Goal: Task Accomplishment & Management: Manage account settings

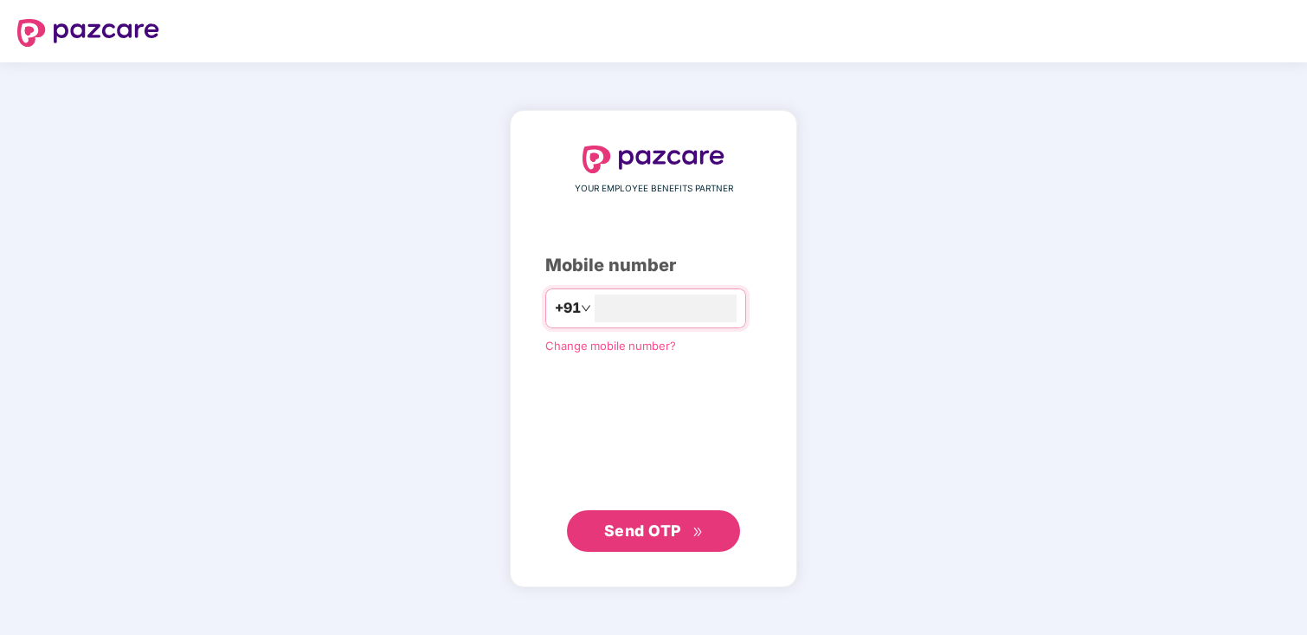
type input "**********"
click at [653, 528] on span "Send OTP" at bounding box center [642, 530] width 77 height 18
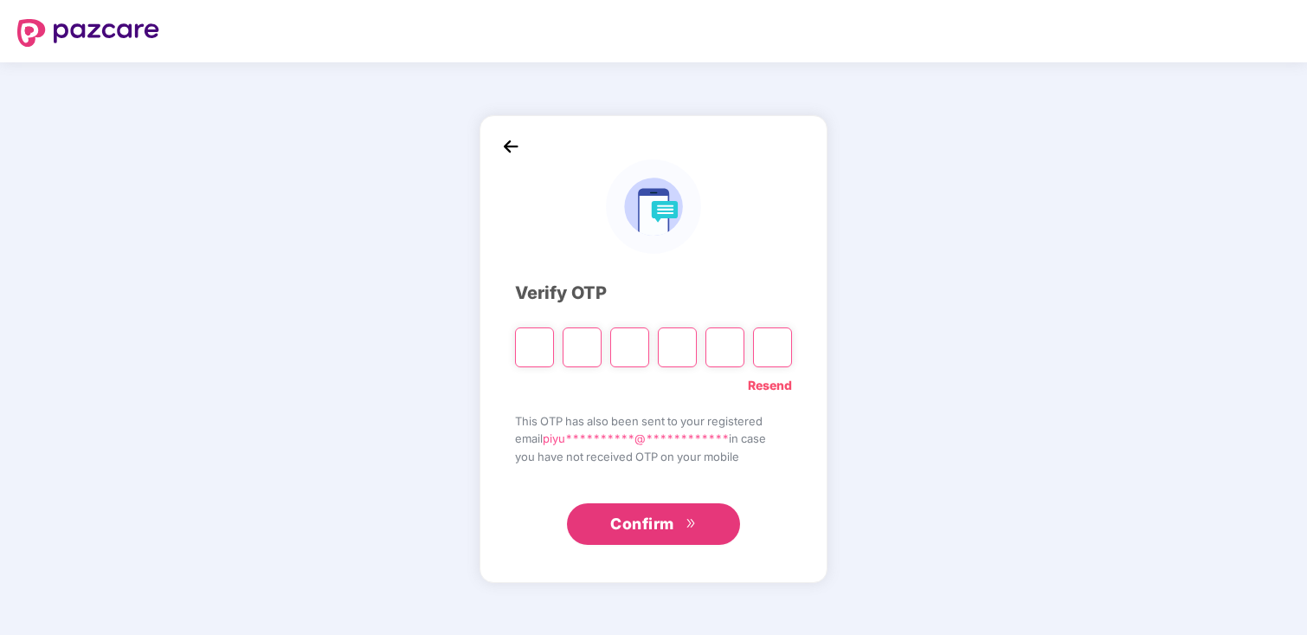
type input "*"
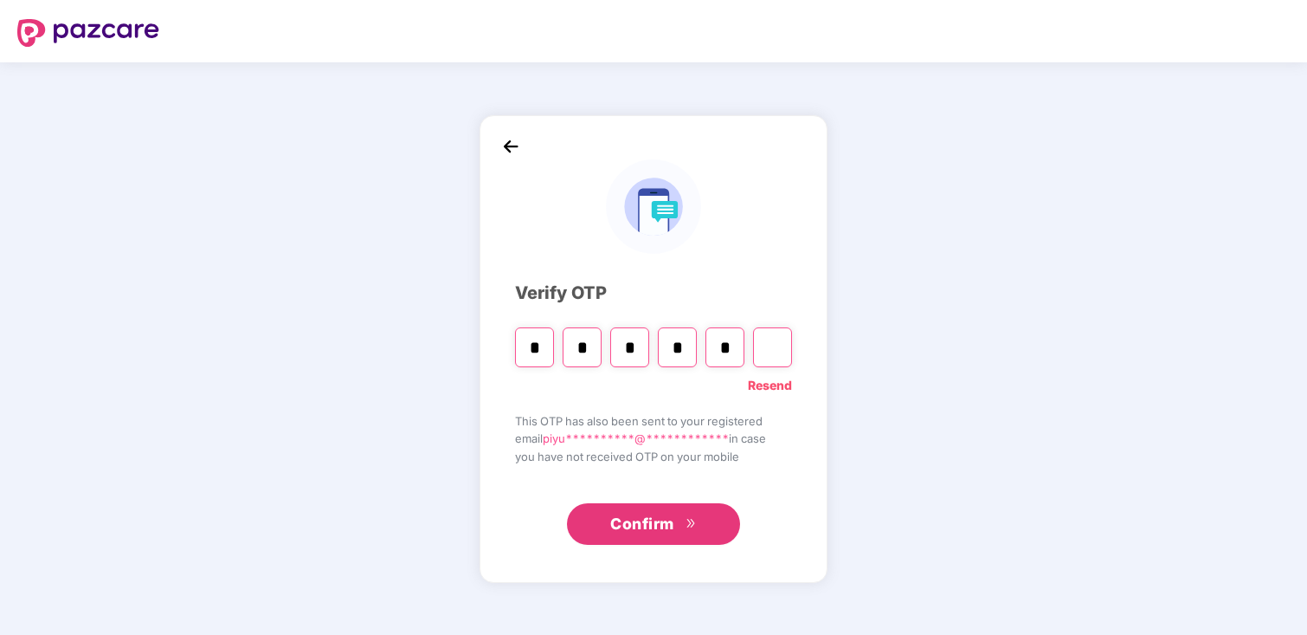
type input "*"
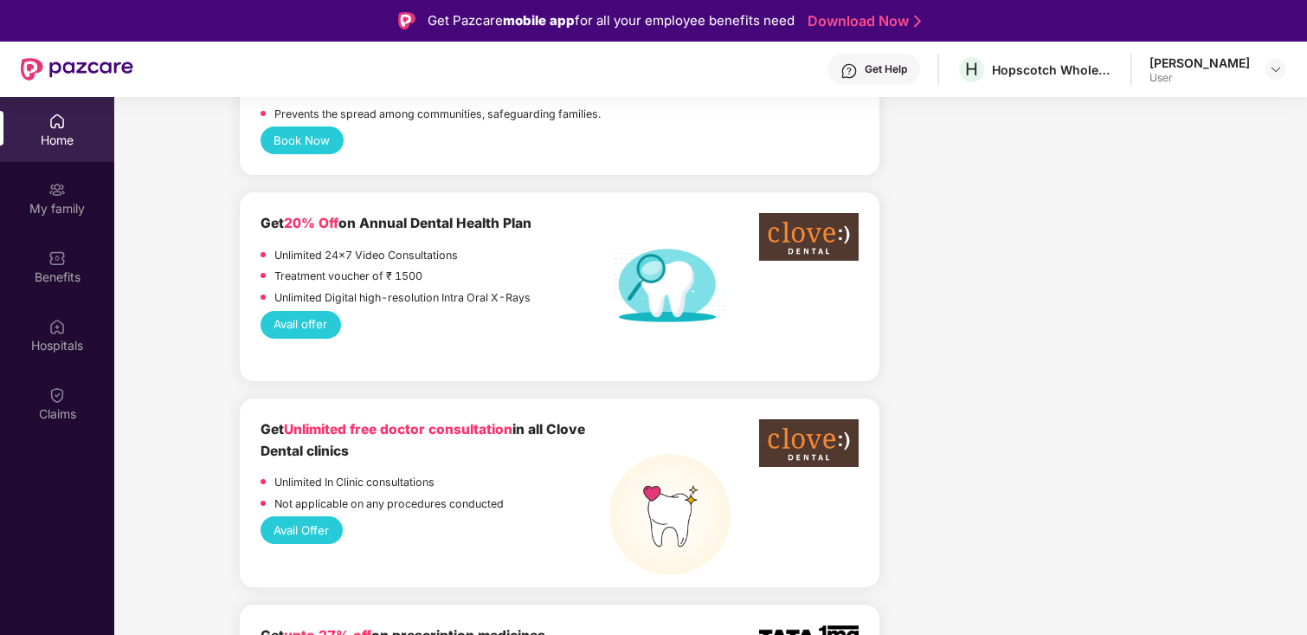
scroll to position [1129, 0]
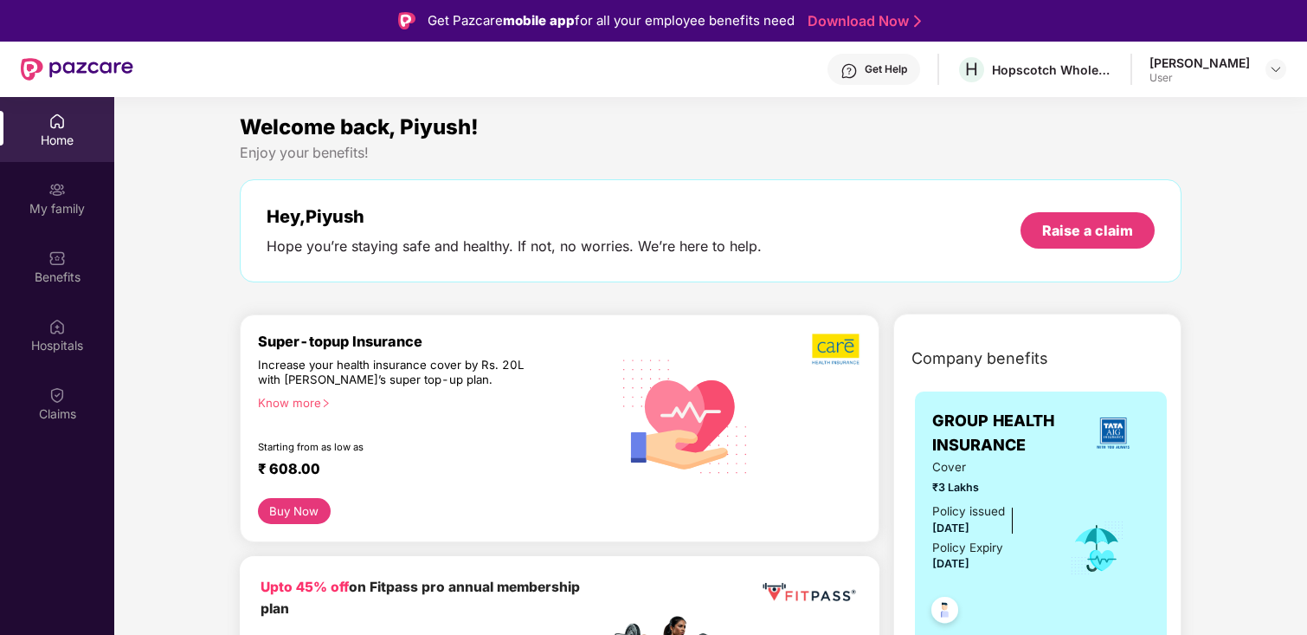
click at [439, 251] on div "Hope you’re staying safe and healthy. If not, no worries. We’re here to help." at bounding box center [514, 246] width 495 height 18
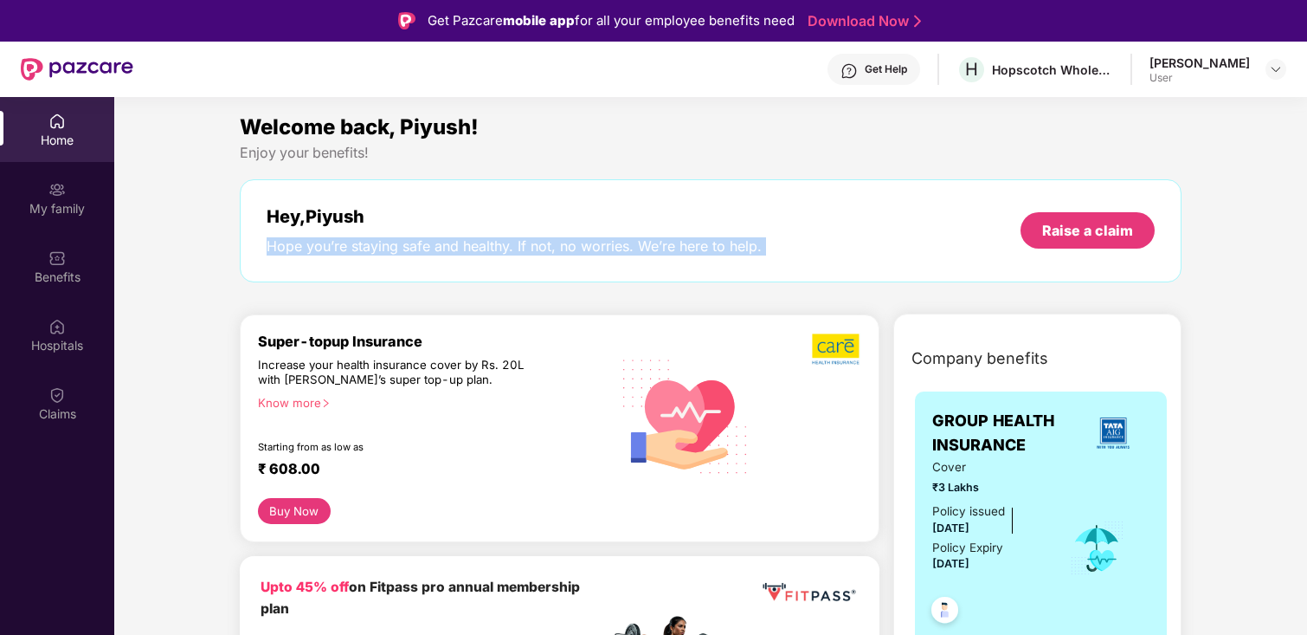
click at [439, 251] on div "Hope you’re staying safe and healthy. If not, no worries. We’re here to help." at bounding box center [514, 246] width 495 height 18
